Goal: Transaction & Acquisition: Purchase product/service

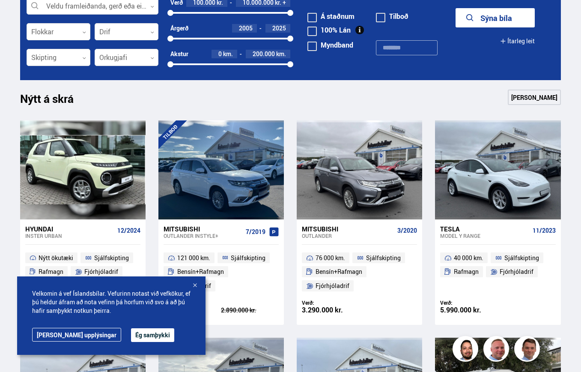
scroll to position [300, 0]
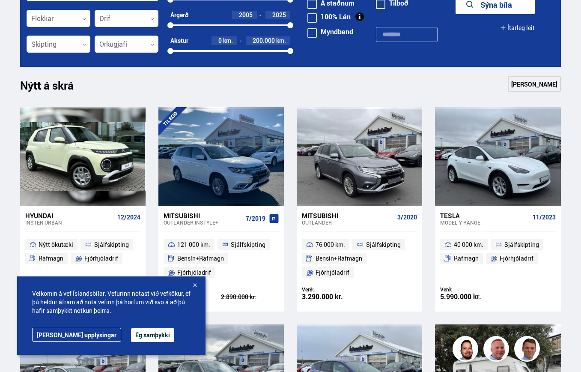
click at [196, 284] on div at bounding box center [194, 285] width 9 height 9
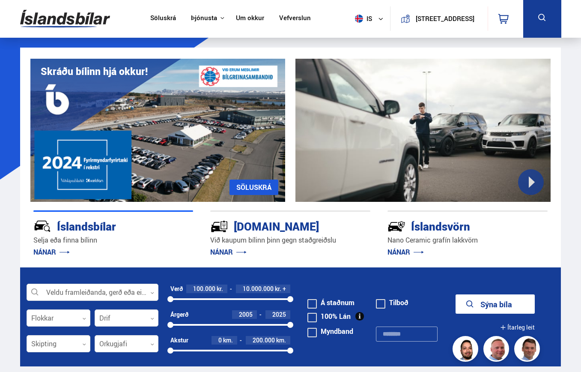
scroll to position [0, 0]
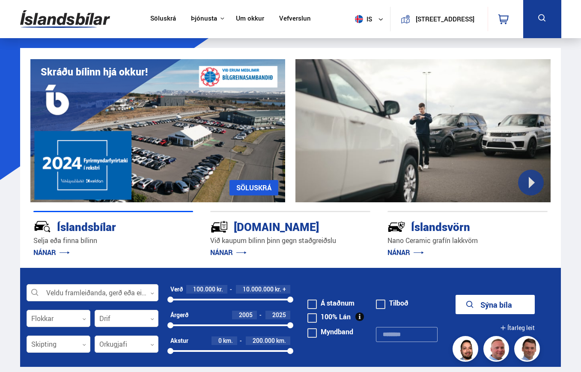
click at [168, 21] on link "Söluskrá" at bounding box center [163, 19] width 26 height 9
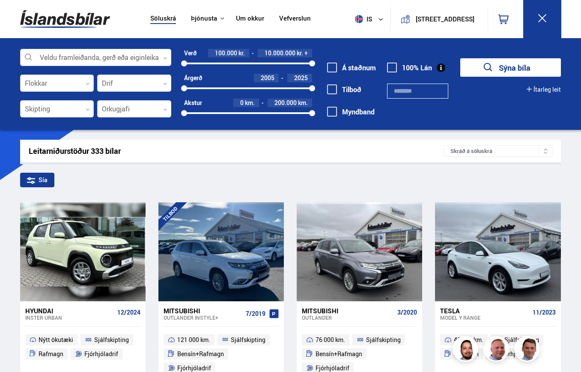
click at [538, 90] on button "Ítarleg leit" at bounding box center [544, 89] width 34 height 7
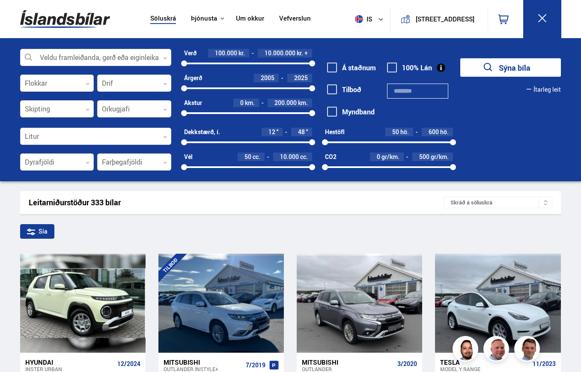
click at [543, 91] on button "Ítarleg leit" at bounding box center [544, 89] width 34 height 7
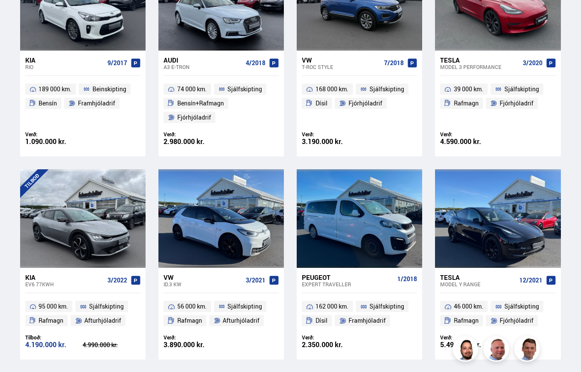
scroll to position [685, 0]
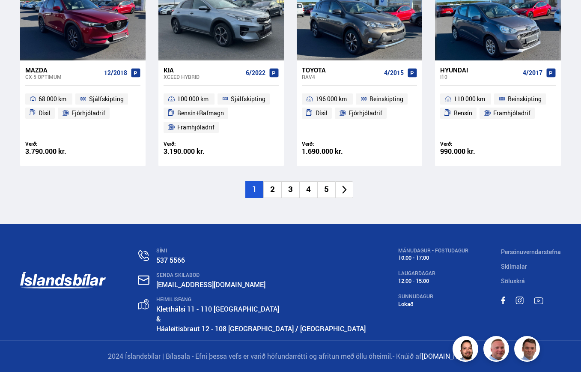
click at [272, 190] on li "2" at bounding box center [272, 189] width 18 height 17
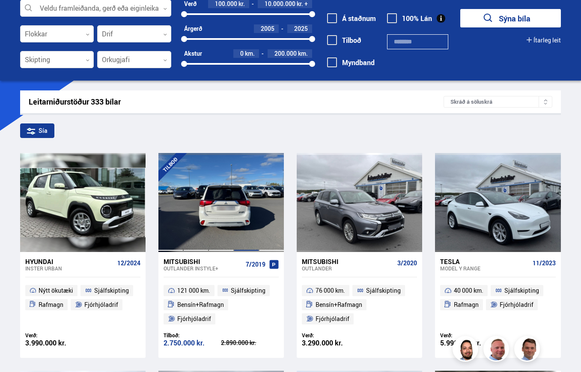
scroll to position [20, 0]
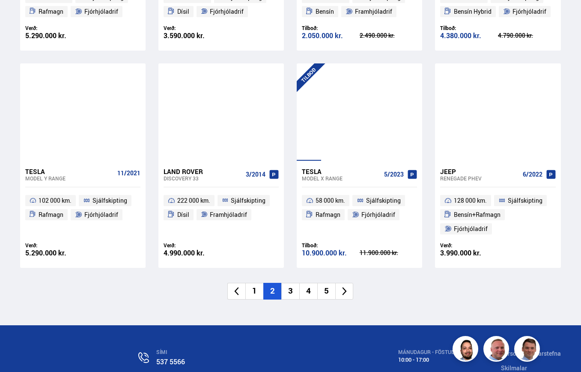
scroll to position [1241, 0]
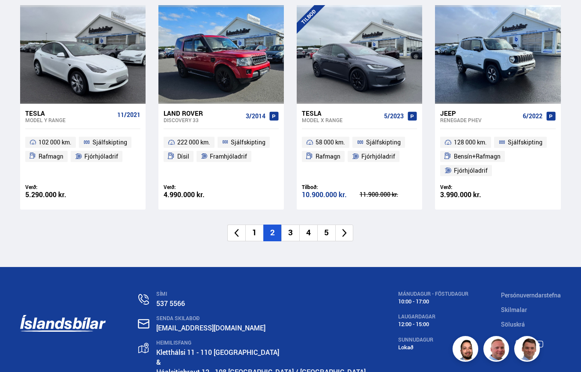
click at [288, 236] on li "3" at bounding box center [290, 232] width 18 height 17
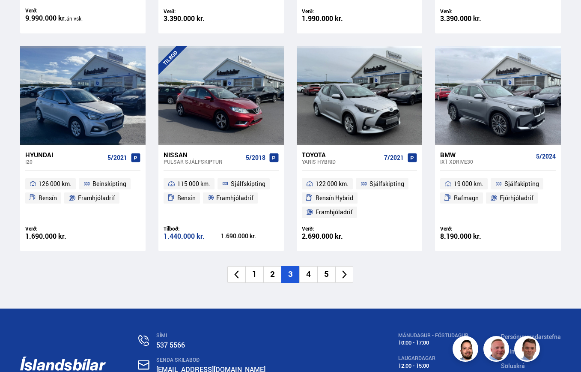
click at [304, 276] on li "4" at bounding box center [308, 274] width 18 height 17
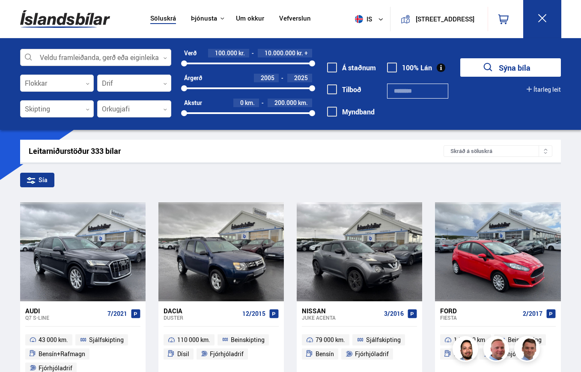
click at [99, 55] on div at bounding box center [96, 57] width 152 height 17
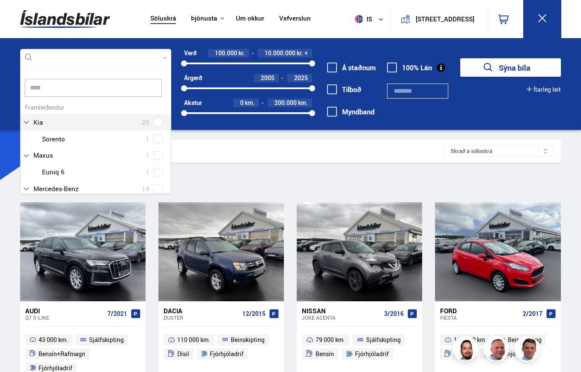
scroll to position [75, 152]
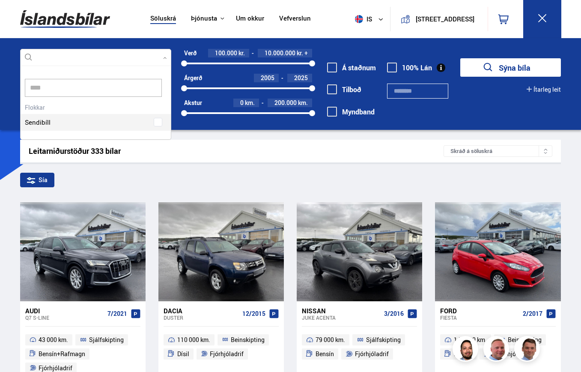
click at [156, 125] on div "Sendibíll" at bounding box center [96, 116] width 151 height 30
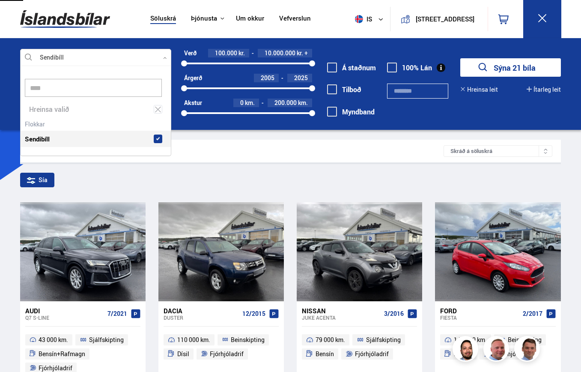
type input "****"
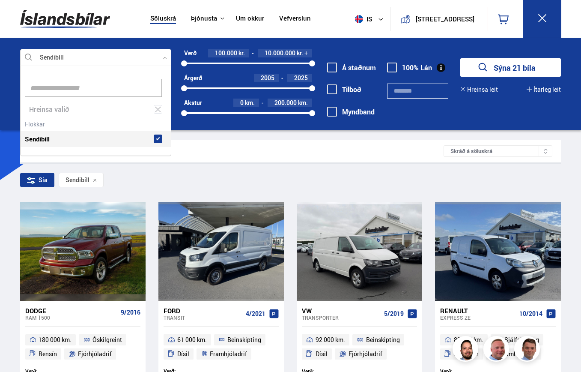
click at [497, 64] on button "Sýna 21 bíla" at bounding box center [510, 67] width 101 height 18
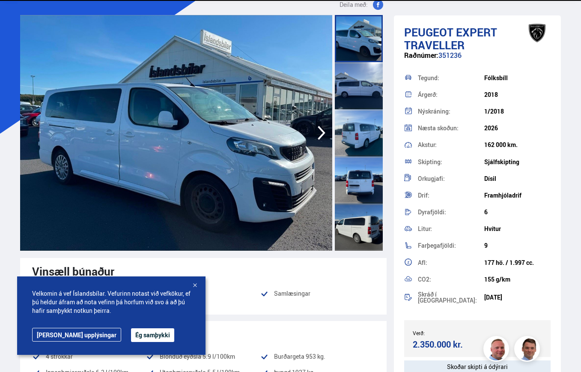
scroll to position [43, 0]
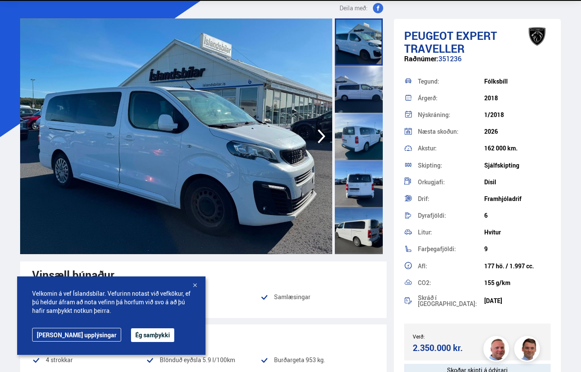
click at [212, 126] on img at bounding box center [176, 135] width 312 height 235
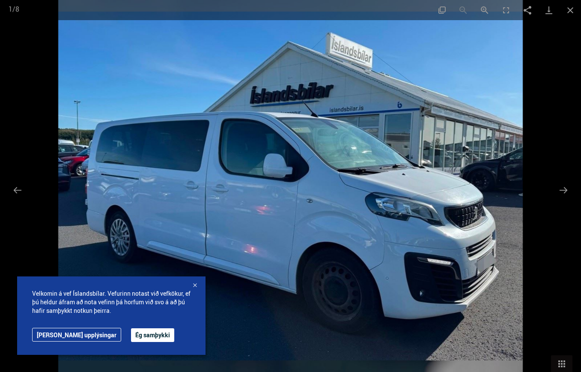
scroll to position [0, 0]
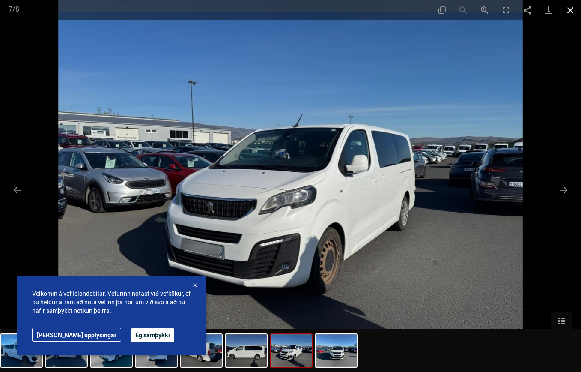
click at [568, 7] on button "Close gallery" at bounding box center [569, 10] width 21 height 20
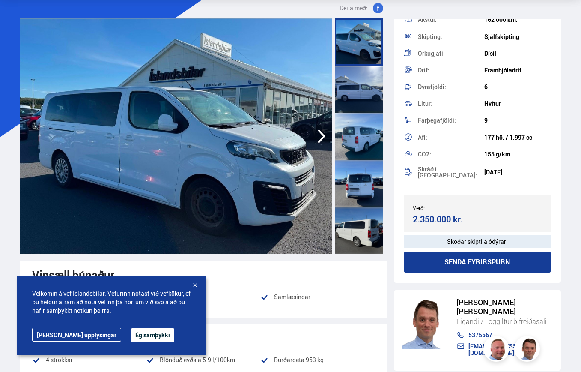
scroll to position [86, 0]
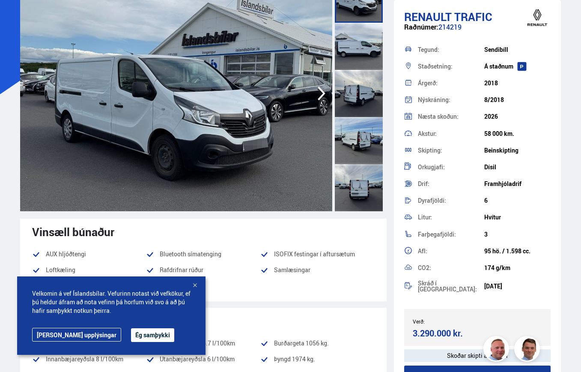
click at [285, 101] on img at bounding box center [176, 93] width 312 height 235
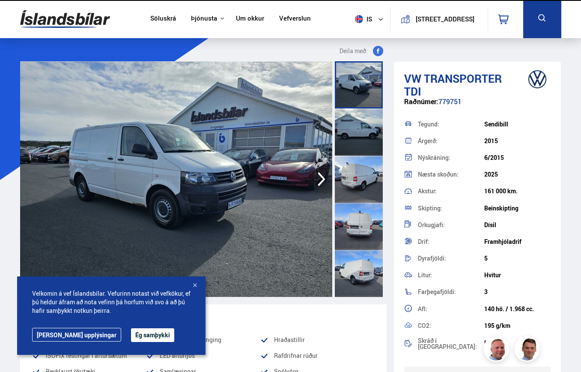
scroll to position [128, 0]
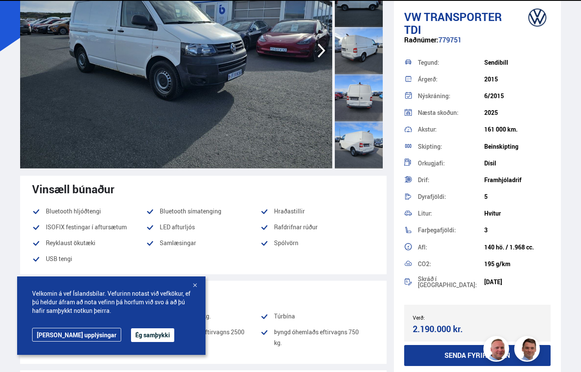
click at [256, 104] on img at bounding box center [176, 50] width 312 height 235
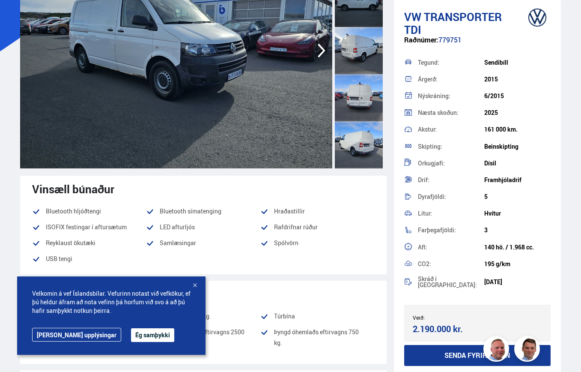
scroll to position [0, 0]
click at [129, 73] on img at bounding box center [176, 50] width 312 height 235
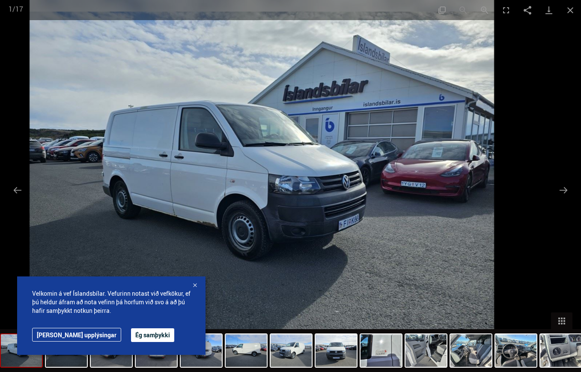
drag, startPoint x: 235, startPoint y: 229, endPoint x: 205, endPoint y: 226, distance: 30.1
click at [205, 226] on img at bounding box center [262, 186] width 464 height 372
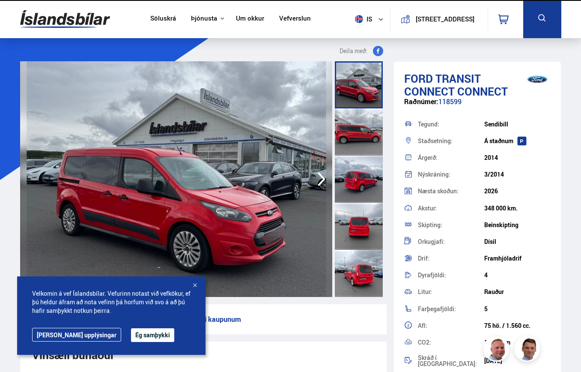
scroll to position [128, 0]
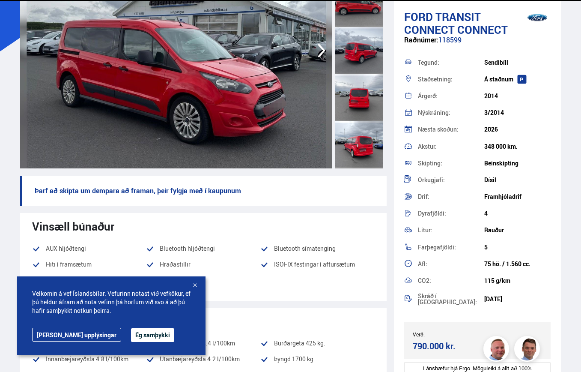
click at [230, 95] on img at bounding box center [176, 50] width 312 height 235
click at [371, 36] on div at bounding box center [359, 50] width 48 height 47
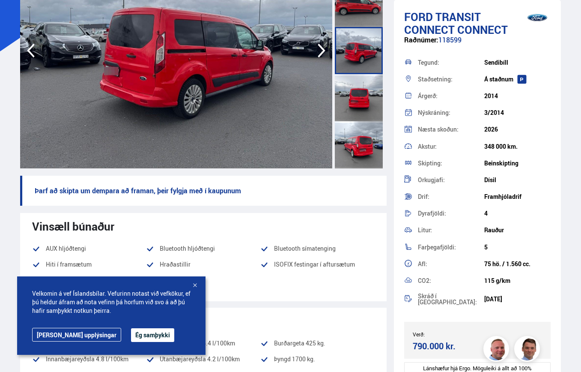
click at [363, 74] on div at bounding box center [359, 97] width 48 height 47
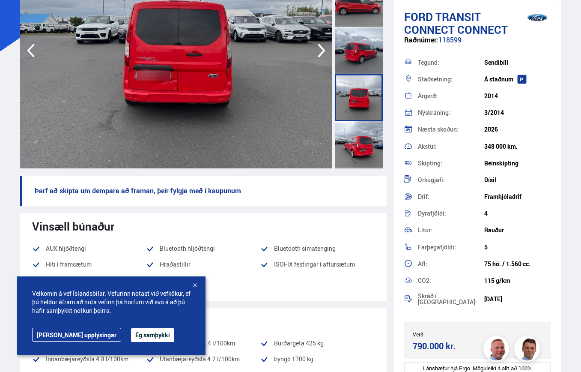
click at [363, 137] on div at bounding box center [359, 144] width 48 height 47
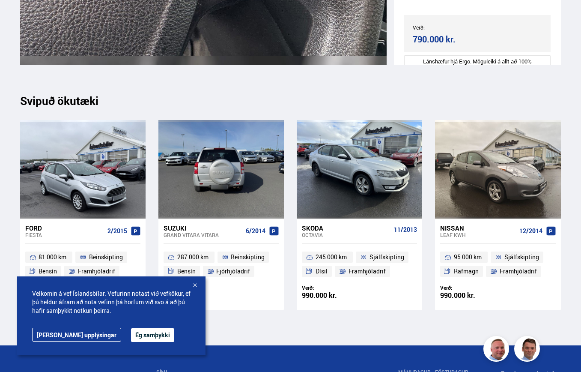
scroll to position [8344, 0]
